Goal: Transaction & Acquisition: Purchase product/service

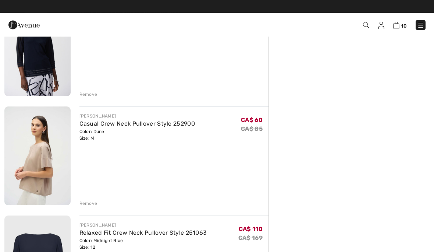
scroll to position [755, 0]
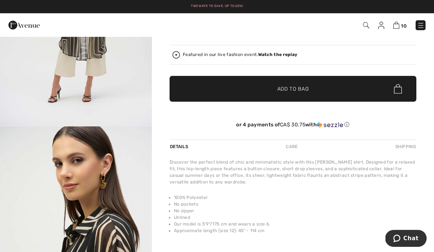
scroll to position [138, 0]
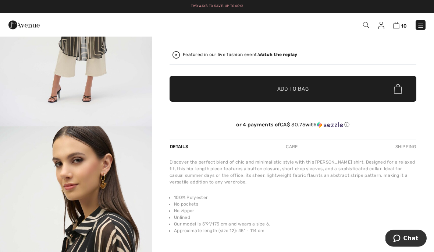
click at [290, 52] on strong "Watch the replay" at bounding box center [277, 54] width 39 height 5
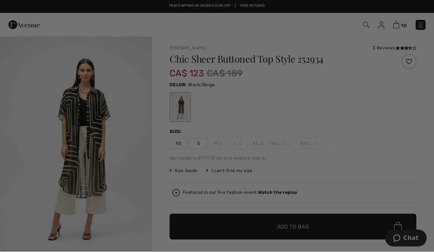
checkbox input "true"
